Goal: Task Accomplishment & Management: Complete application form

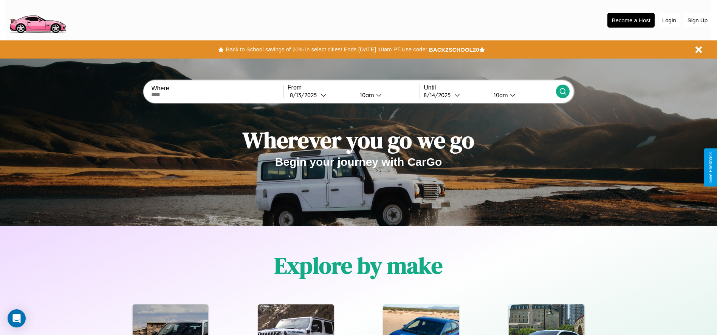
scroll to position [157, 0]
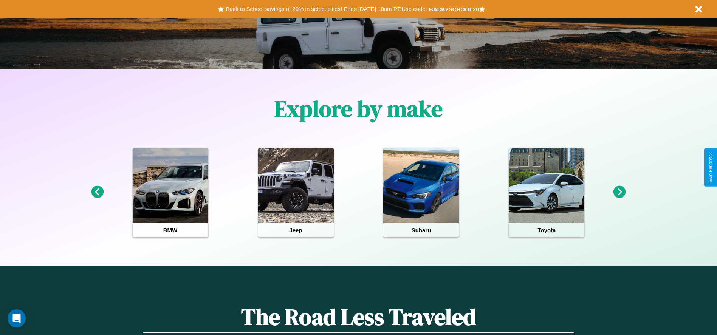
click at [97, 192] on icon at bounding box center [97, 192] width 12 height 12
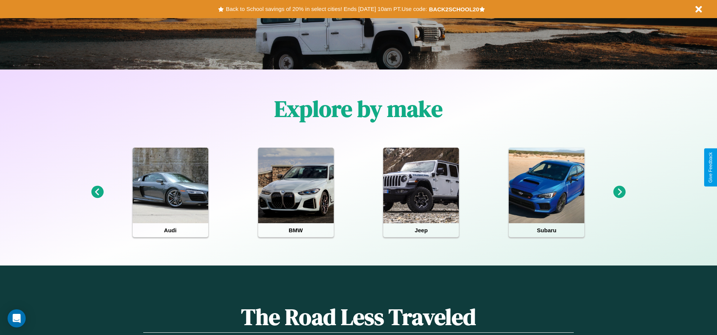
click at [619, 192] on icon at bounding box center [619, 192] width 12 height 12
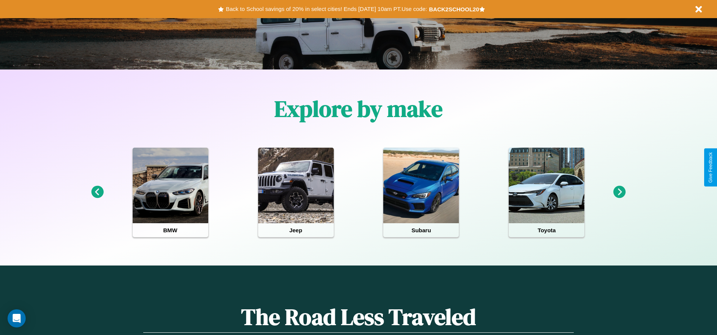
click at [619, 192] on icon at bounding box center [619, 192] width 12 height 12
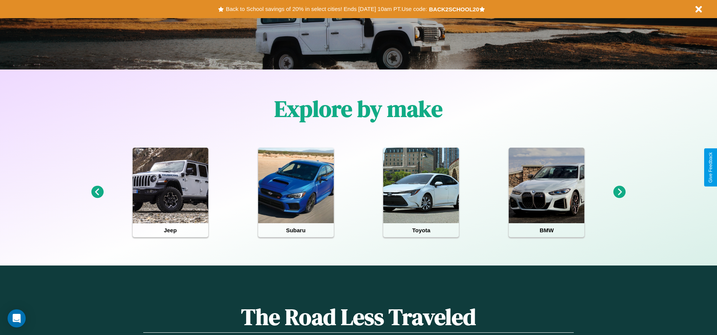
click at [97, 192] on icon at bounding box center [97, 192] width 12 height 12
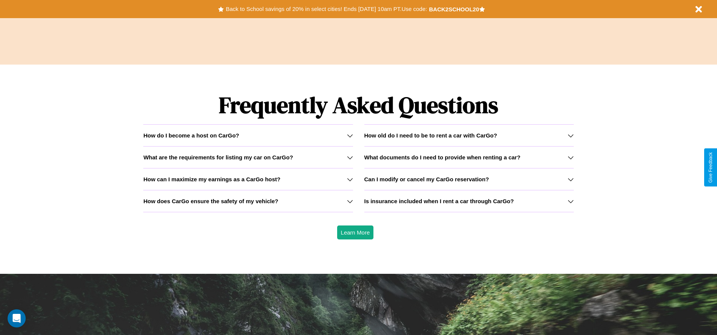
scroll to position [1084, 0]
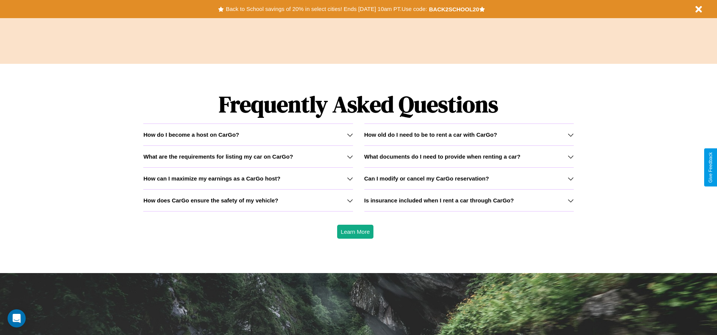
click at [248, 156] on h3 "What are the requirements for listing my car on CarGo?" at bounding box center [218, 156] width 150 height 6
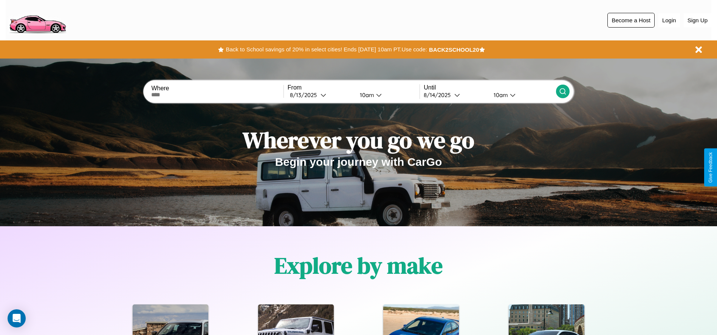
click at [631, 20] on button "Become a Host" at bounding box center [630, 20] width 47 height 15
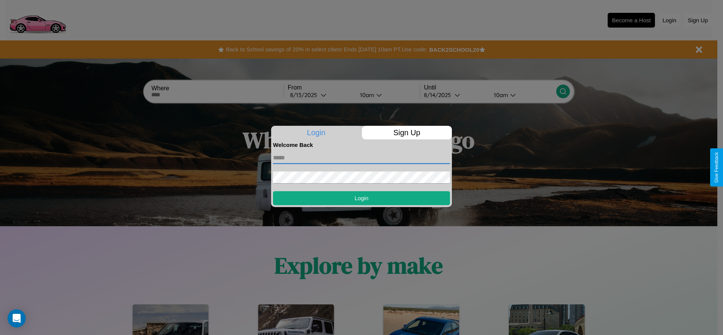
click at [361, 158] on input "text" at bounding box center [361, 158] width 177 height 12
type input "**********"
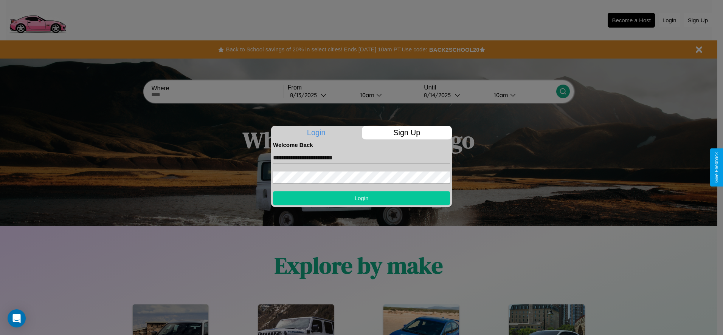
click at [361, 198] on button "Login" at bounding box center [361, 198] width 177 height 14
